Goal: Task Accomplishment & Management: Use online tool/utility

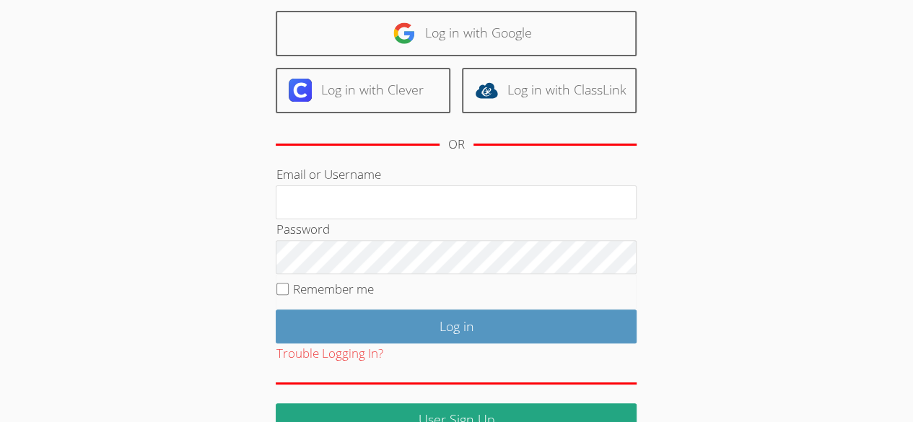
scroll to position [103, 0]
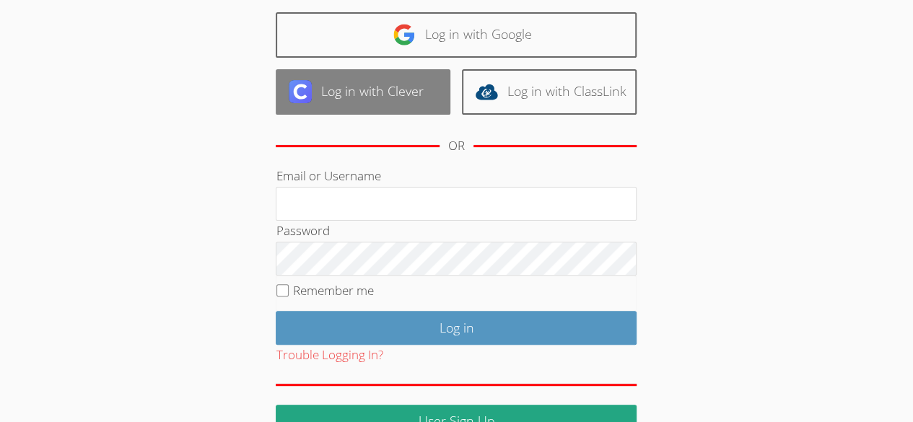
click at [411, 96] on link "Log in with Clever" at bounding box center [363, 91] width 175 height 45
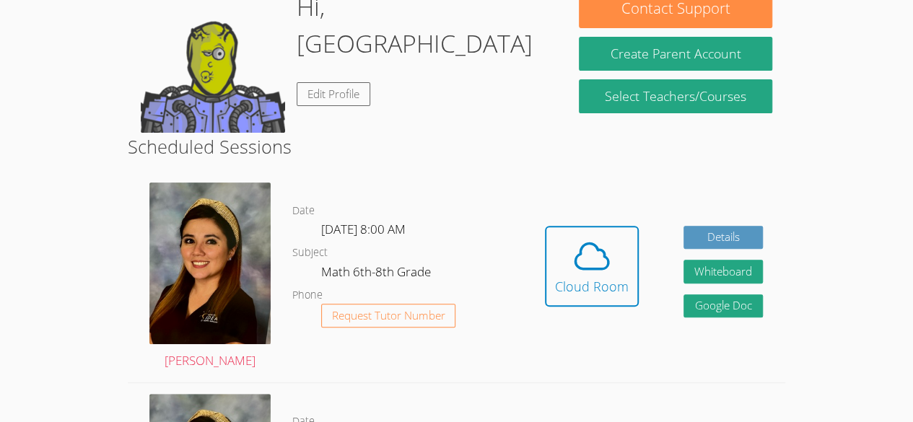
scroll to position [150, 0]
click at [596, 257] on icon at bounding box center [592, 256] width 40 height 40
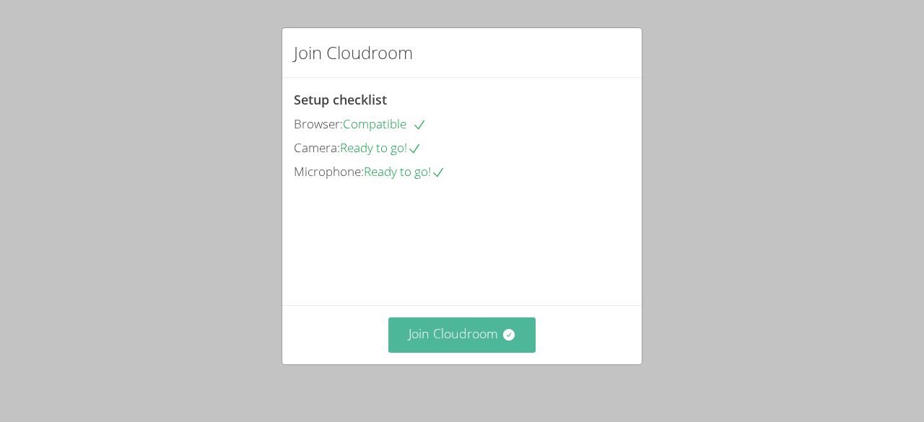
click at [432, 345] on button "Join Cloudroom" at bounding box center [462, 335] width 148 height 35
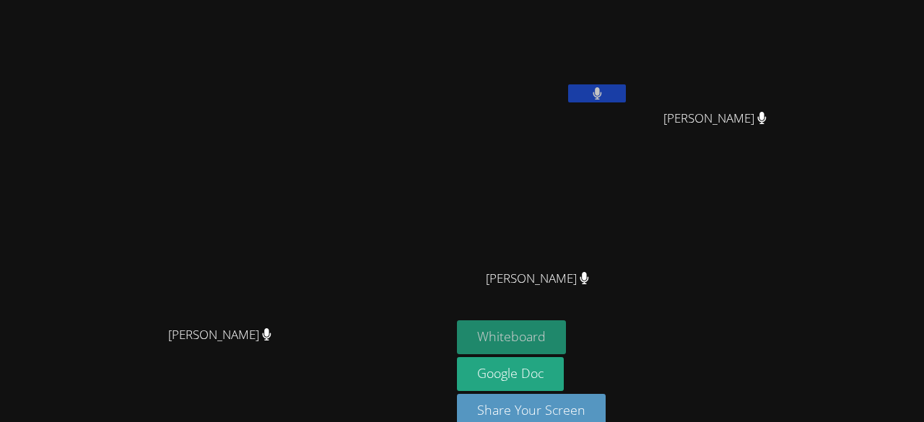
click at [566, 329] on button "Whiteboard" at bounding box center [511, 338] width 109 height 34
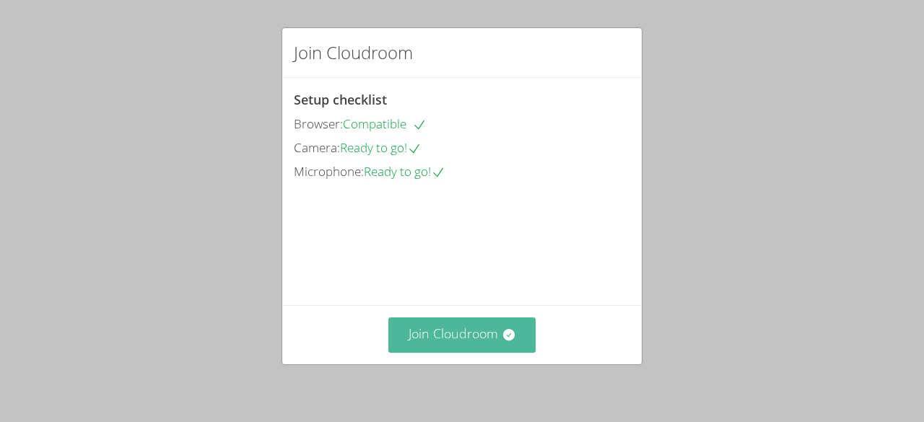
click at [439, 344] on button "Join Cloudroom" at bounding box center [462, 335] width 148 height 35
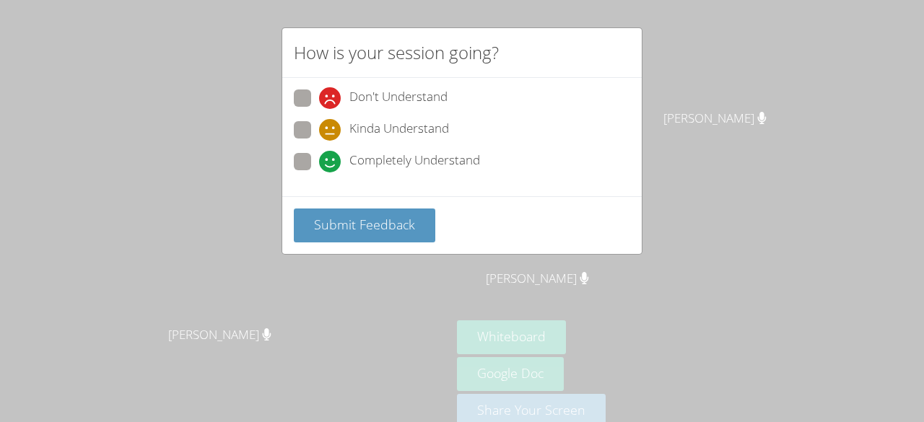
click at [316, 155] on label "Completely Understand" at bounding box center [387, 162] width 186 height 19
click at [319, 155] on input "Completely Understand" at bounding box center [325, 159] width 12 height 12
radio input "true"
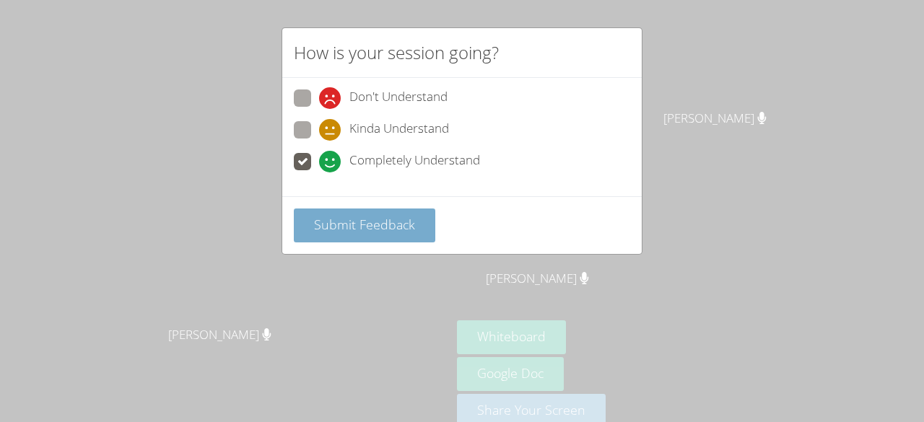
click at [336, 217] on span "Submit Feedback" at bounding box center [364, 224] width 101 height 17
